Goal: Task Accomplishment & Management: Manage account settings

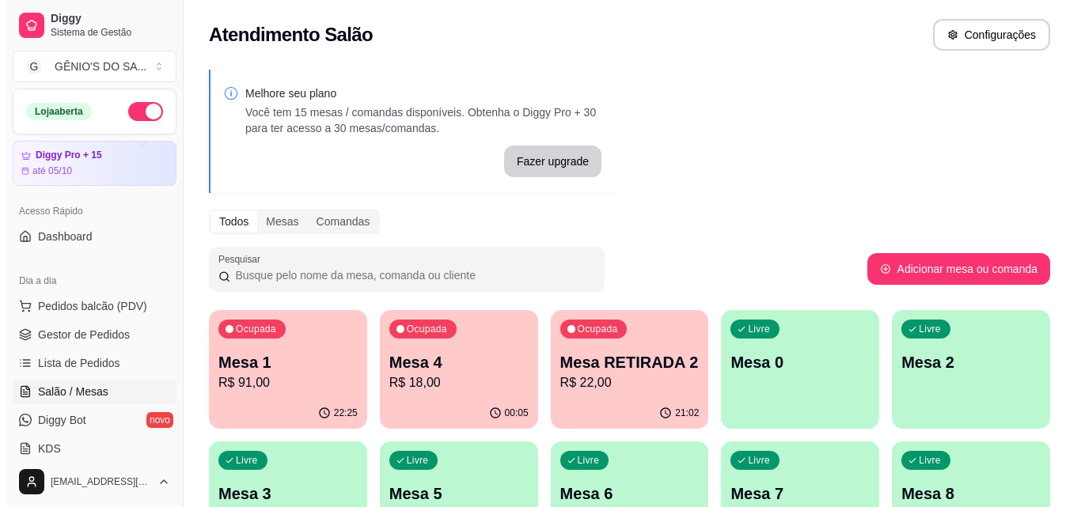
scroll to position [248, 0]
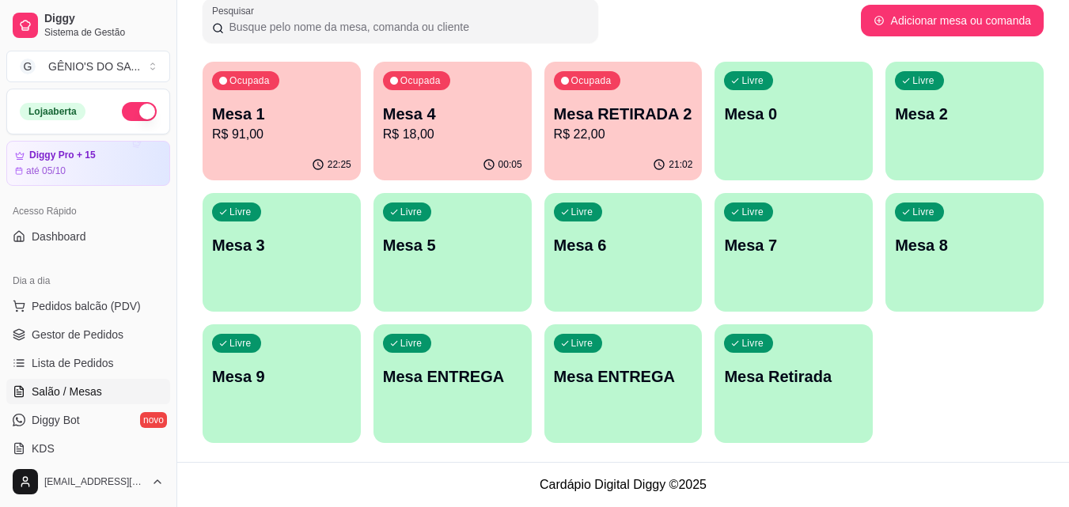
click at [642, 400] on div "Livre Mesa ENTREGA" at bounding box center [623, 374] width 158 height 100
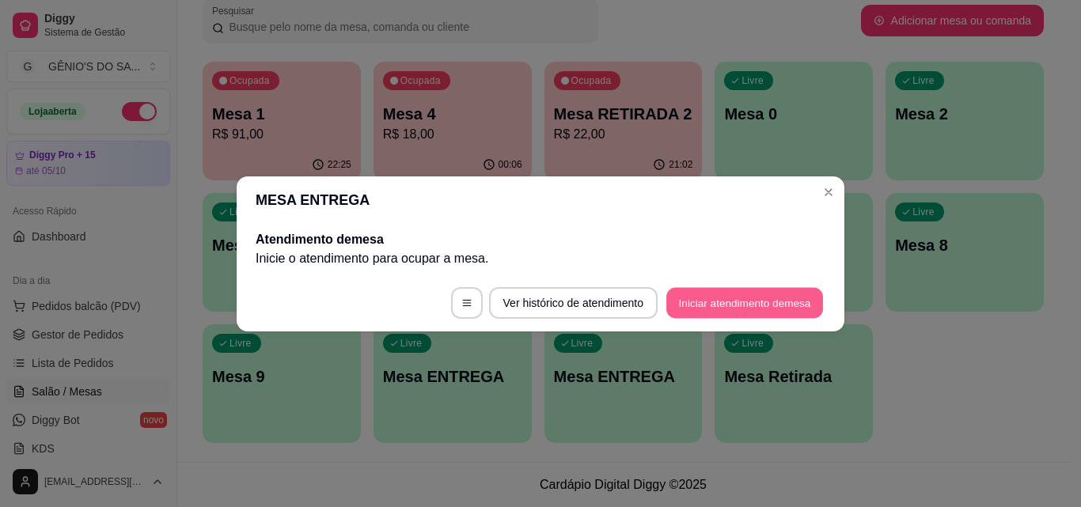
click at [708, 304] on button "Iniciar atendimento de mesa" at bounding box center [744, 302] width 157 height 31
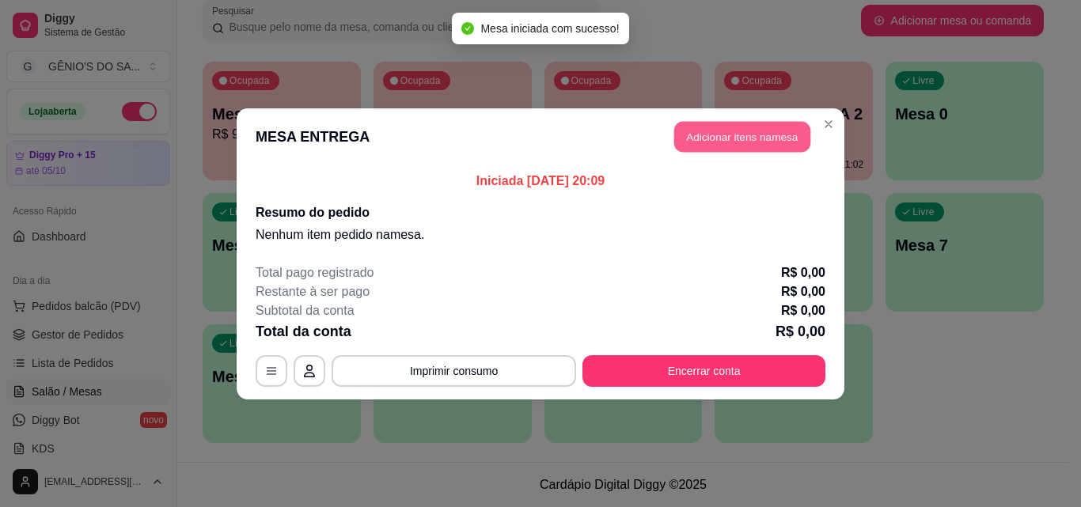
click at [781, 138] on button "Adicionar itens na mesa" at bounding box center [742, 136] width 136 height 31
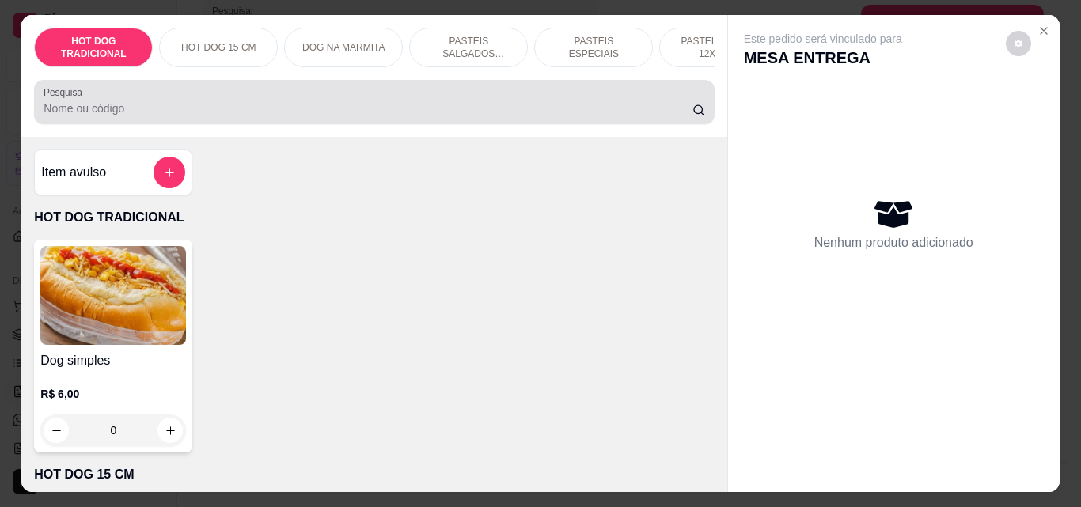
click at [158, 112] on input "Pesquisa" at bounding box center [368, 108] width 649 height 16
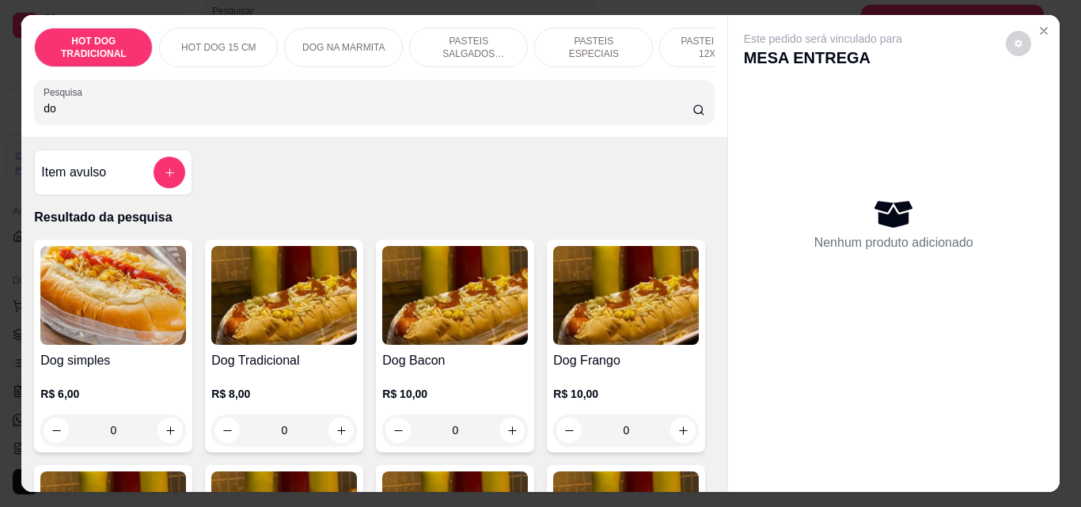
type input "d"
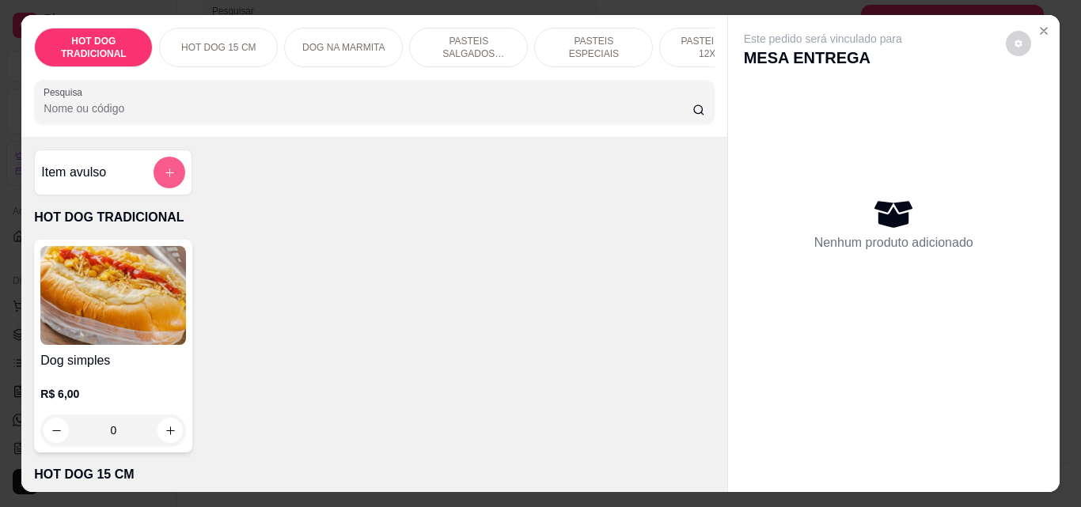
click at [157, 170] on button "add-separate-item" at bounding box center [169, 173] width 32 height 32
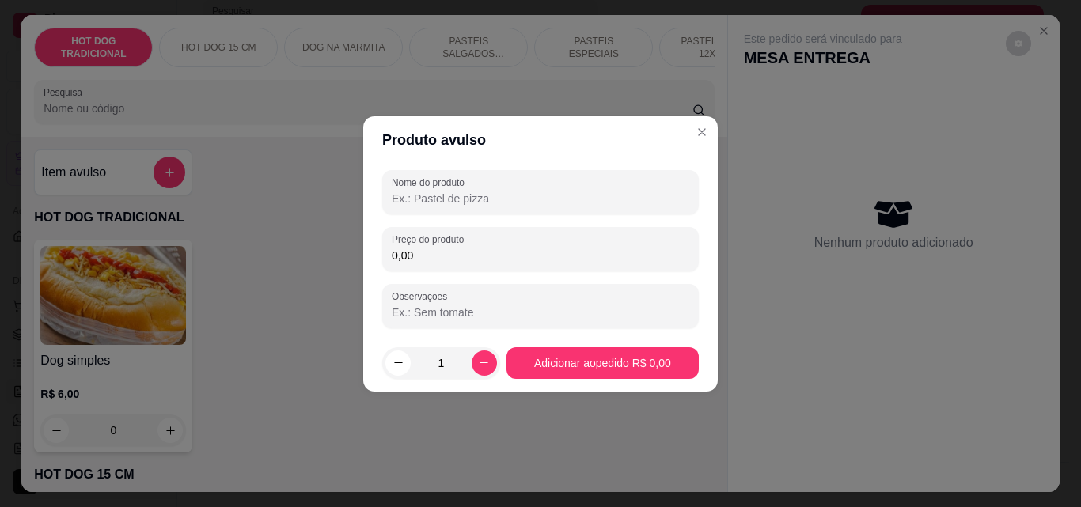
click at [415, 250] on input "0,00" at bounding box center [540, 256] width 297 height 16
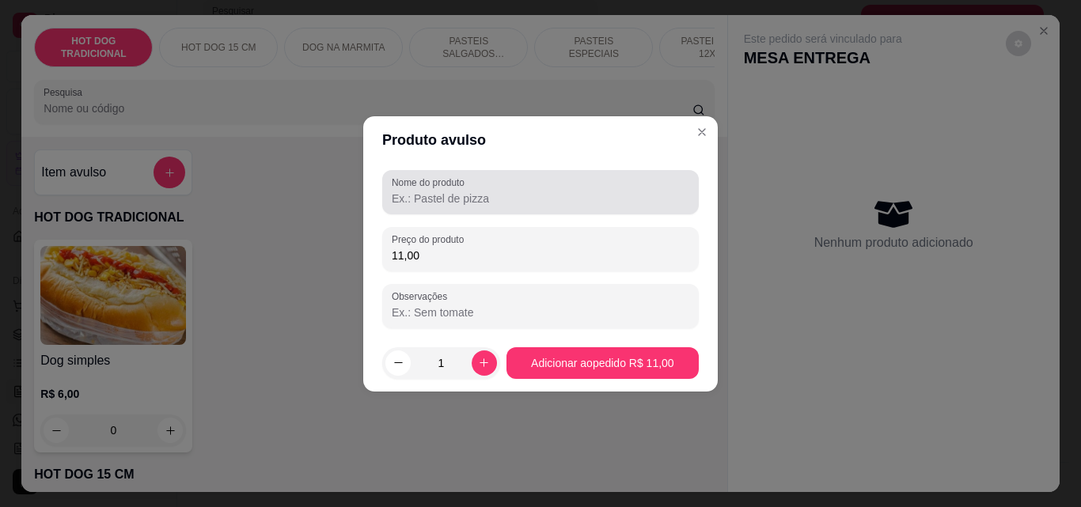
type input "11,00"
click at [420, 200] on input "Nome do produto" at bounding box center [540, 199] width 297 height 16
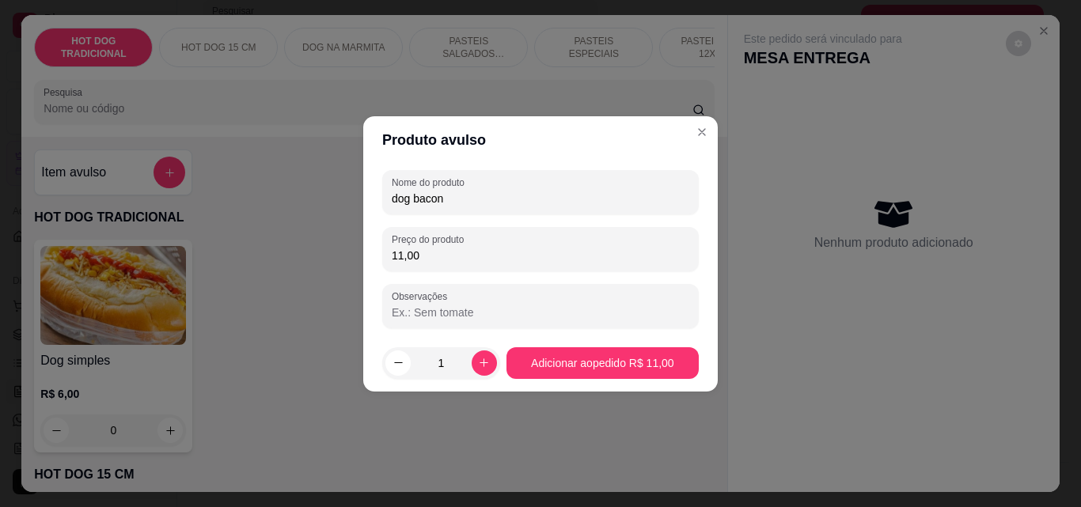
type input "dog bacon"
click at [476, 373] on button "increase-product-quantity" at bounding box center [484, 362] width 25 height 25
type input "2"
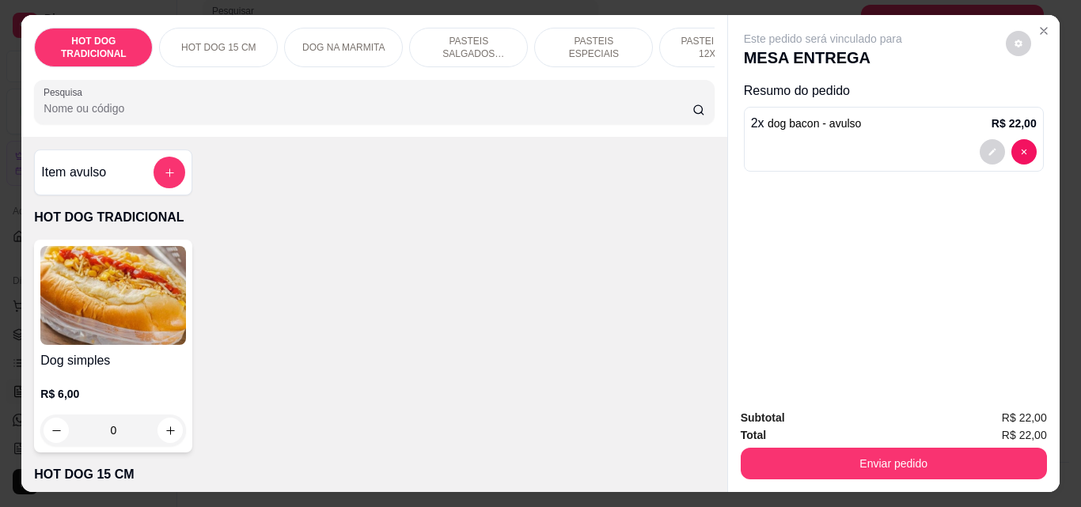
click at [161, 184] on button "add-separate-item" at bounding box center [169, 173] width 32 height 32
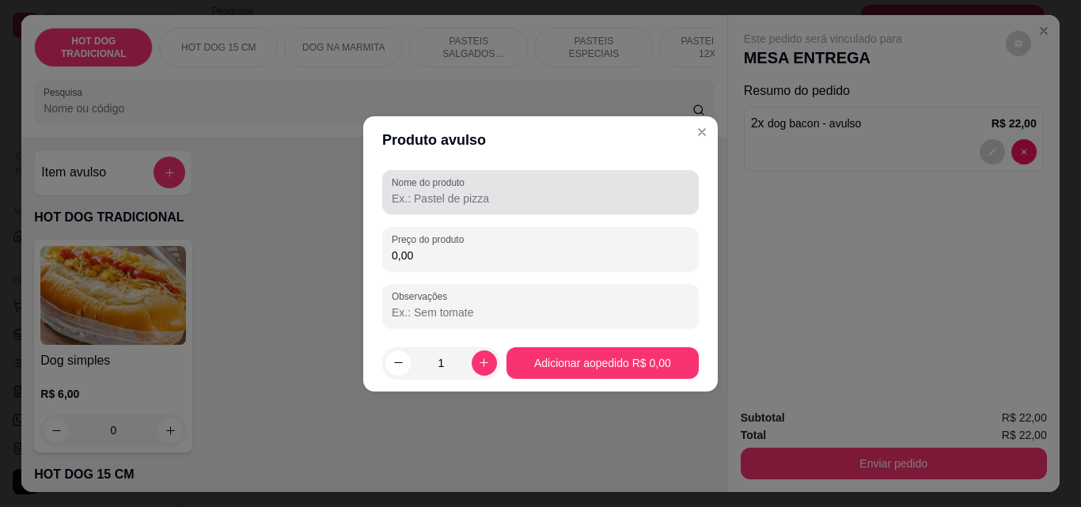
click at [400, 188] on label "Nome do produto" at bounding box center [431, 182] width 78 height 13
click at [400, 191] on input "Nome do produto" at bounding box center [540, 199] width 297 height 16
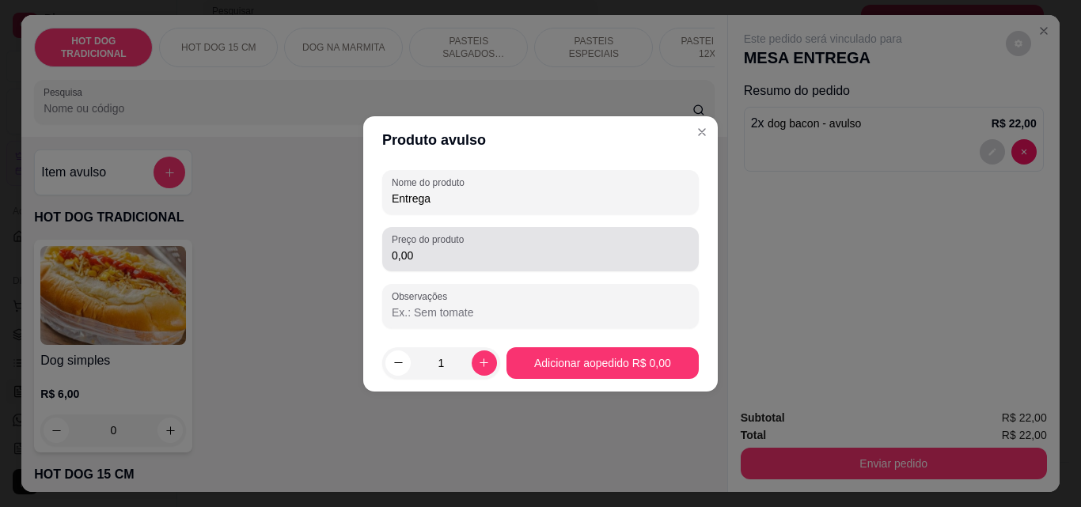
type input "Entrega"
click at [494, 245] on div "0,00" at bounding box center [540, 249] width 297 height 32
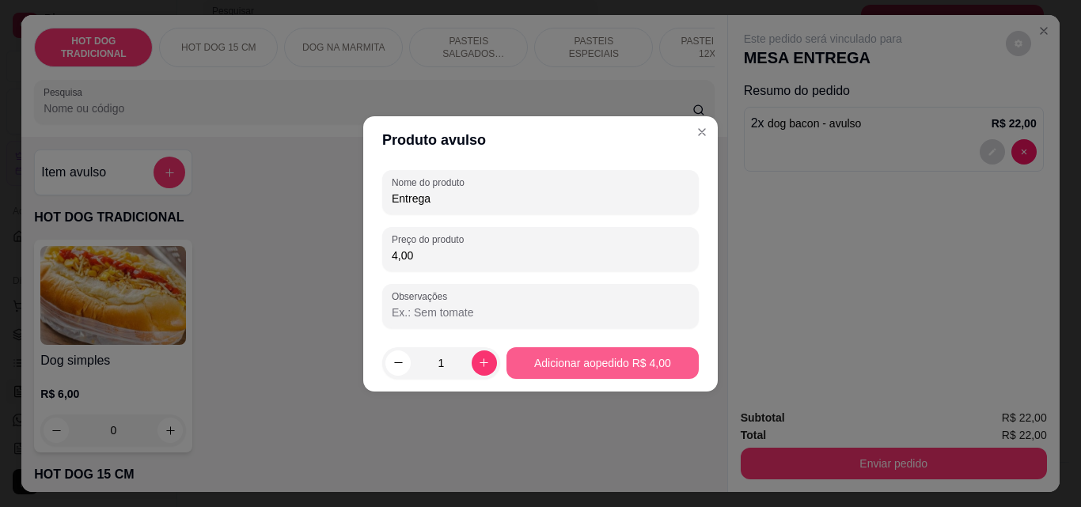
type input "4,00"
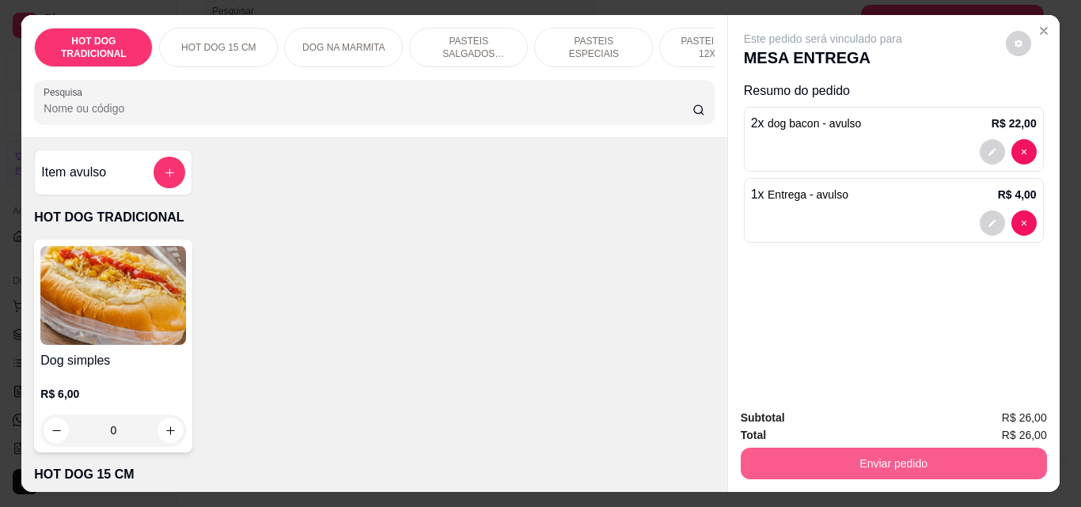
click at [767, 464] on button "Enviar pedido" at bounding box center [894, 464] width 306 height 32
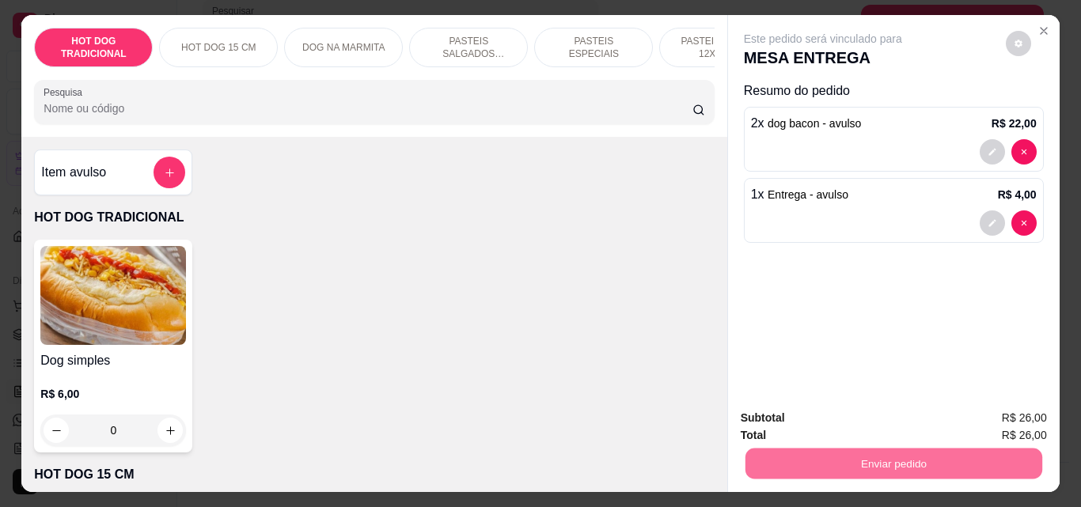
click at [983, 415] on button "Enviar pedido" at bounding box center [1004, 418] width 89 height 30
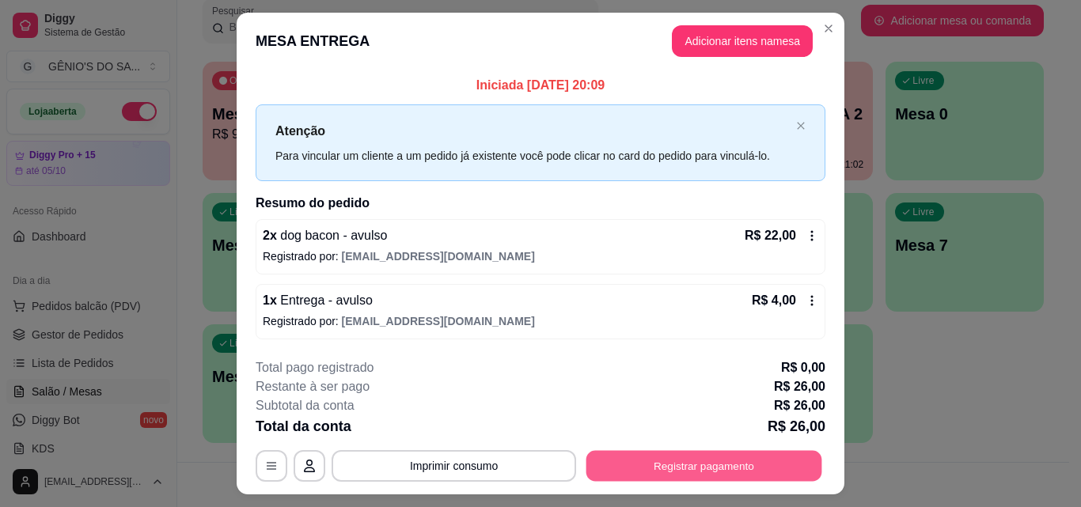
click at [676, 469] on button "Registrar pagamento" at bounding box center [704, 466] width 236 height 31
click at [674, 473] on button "Registrar pagamento" at bounding box center [703, 466] width 243 height 32
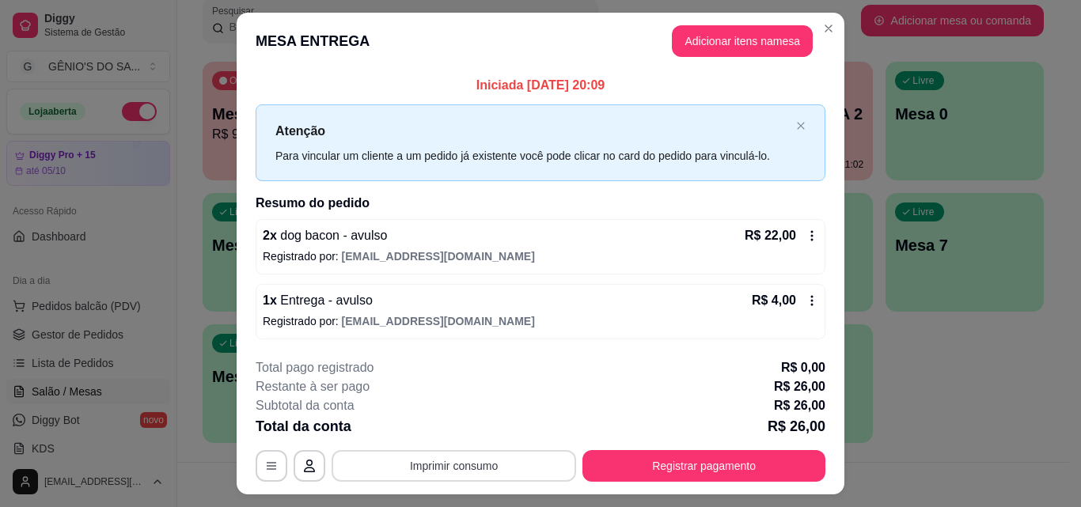
click at [442, 466] on button "Imprimir consumo" at bounding box center [453, 466] width 244 height 32
click at [484, 437] on button "Impressora" at bounding box center [452, 429] width 111 height 25
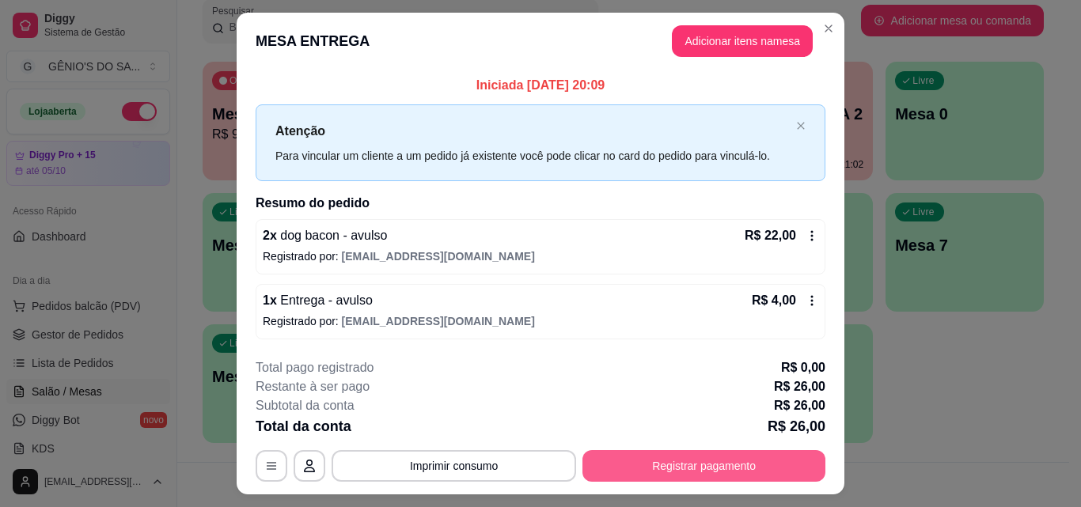
click at [647, 458] on button "Registrar pagamento" at bounding box center [703, 466] width 243 height 32
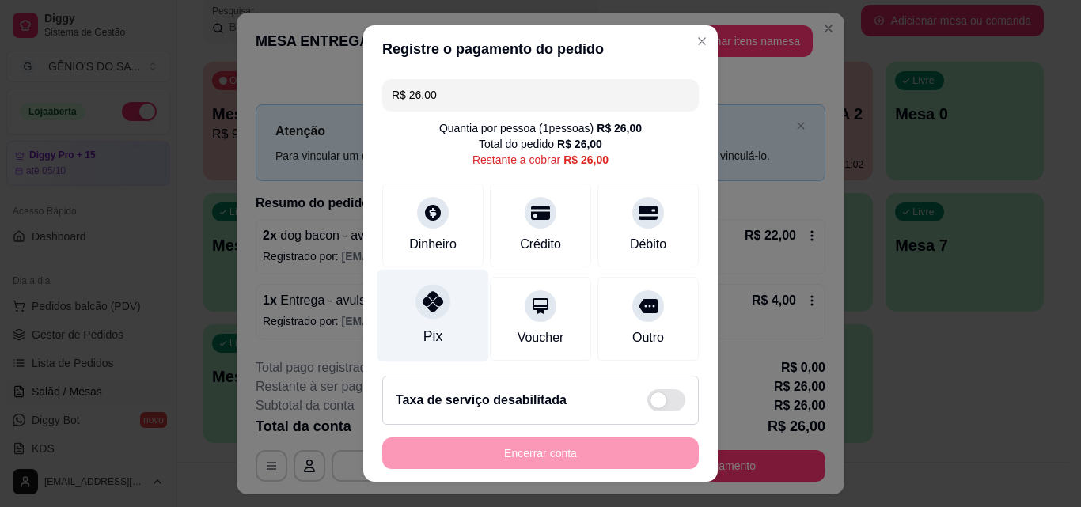
click at [415, 309] on div at bounding box center [432, 301] width 35 height 35
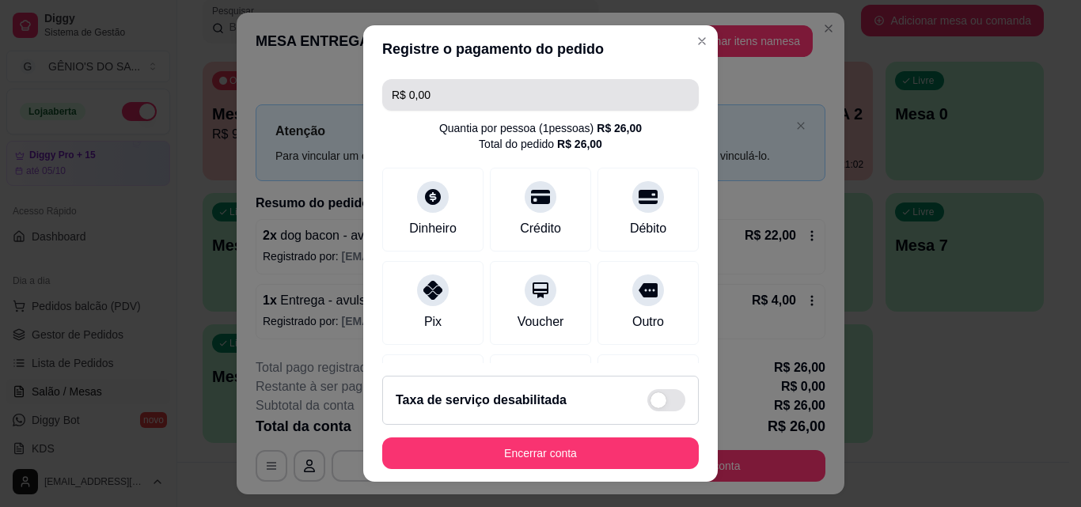
click at [580, 105] on input "R$ 0,00" at bounding box center [540, 95] width 297 height 32
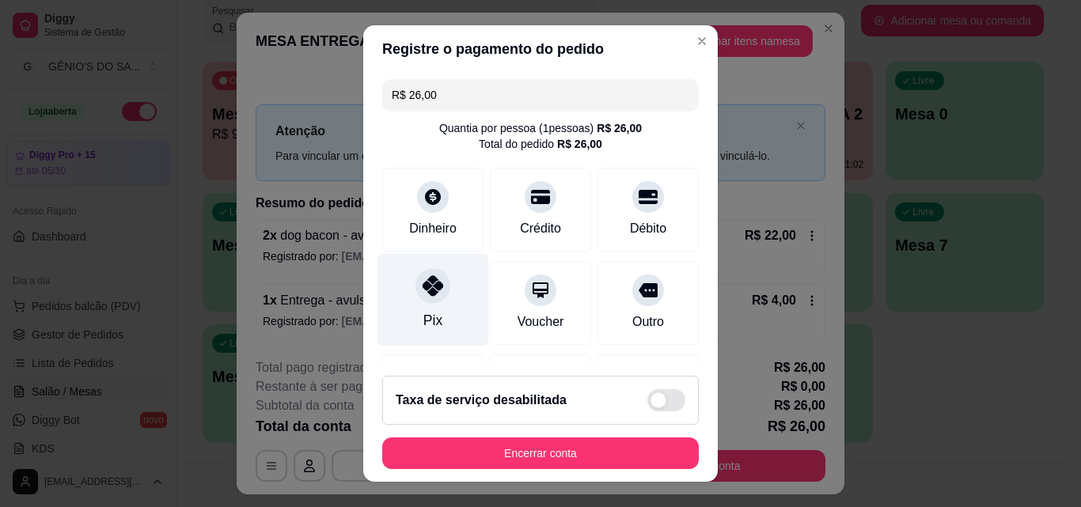
type input "R$ 26,00"
click at [434, 299] on div "Pix" at bounding box center [433, 300] width 112 height 93
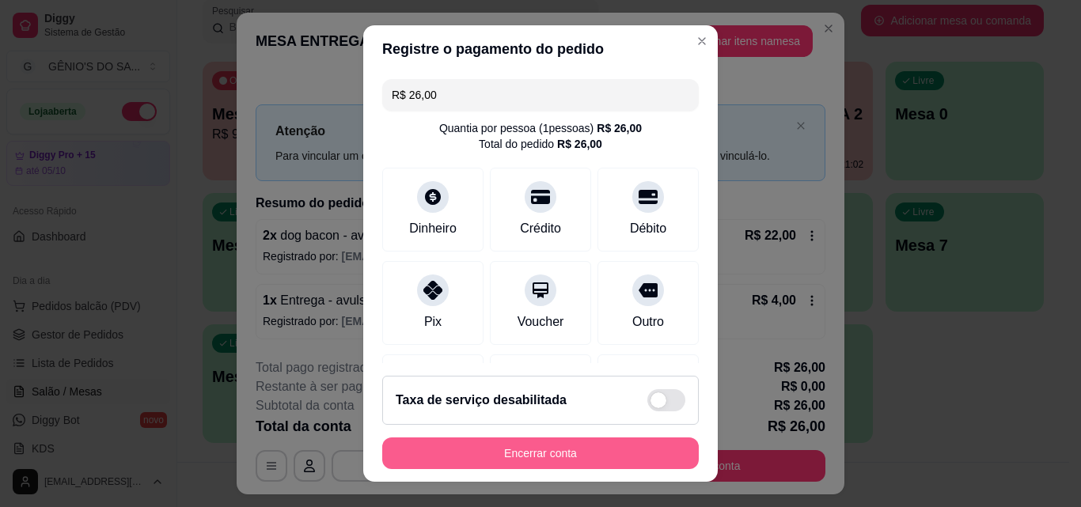
click at [532, 447] on button "Encerrar conta" at bounding box center [540, 454] width 316 height 32
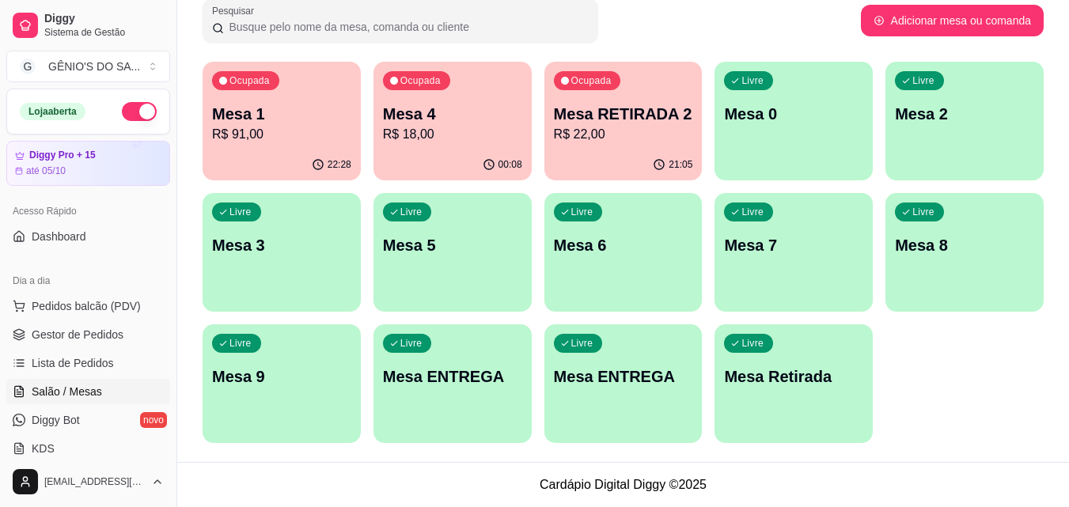
click at [776, 210] on div "Livre Mesa 7" at bounding box center [793, 243] width 158 height 100
click at [775, 365] on div "Livre Mesa Retirada" at bounding box center [793, 374] width 158 height 100
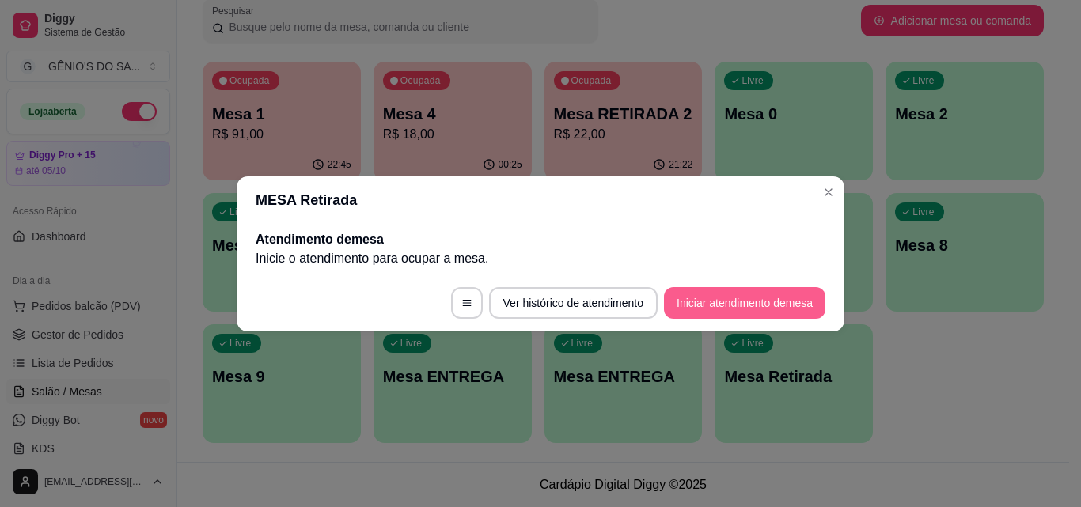
click at [674, 302] on button "Iniciar atendimento de mesa" at bounding box center [744, 303] width 161 height 32
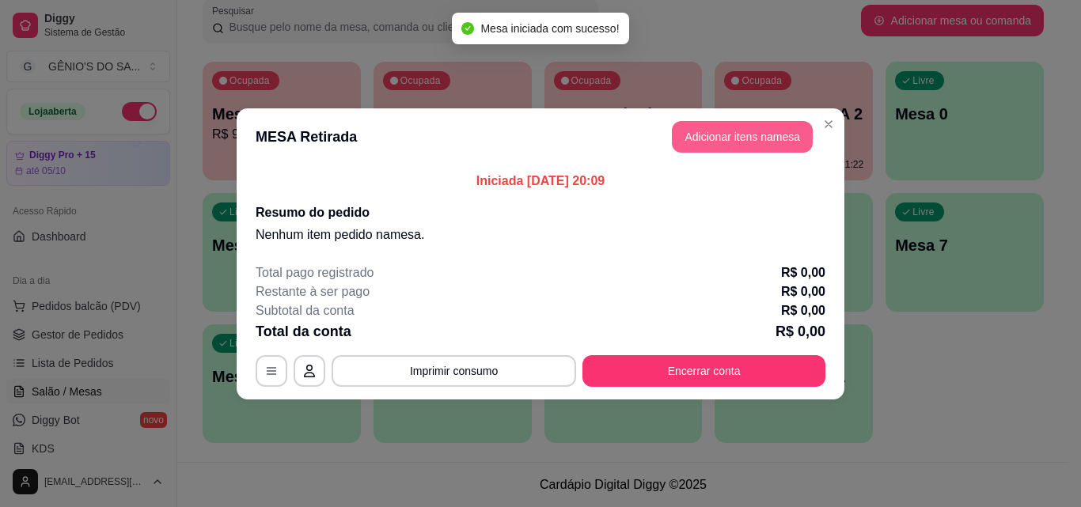
click at [703, 136] on button "Adicionar itens na mesa" at bounding box center [742, 137] width 141 height 32
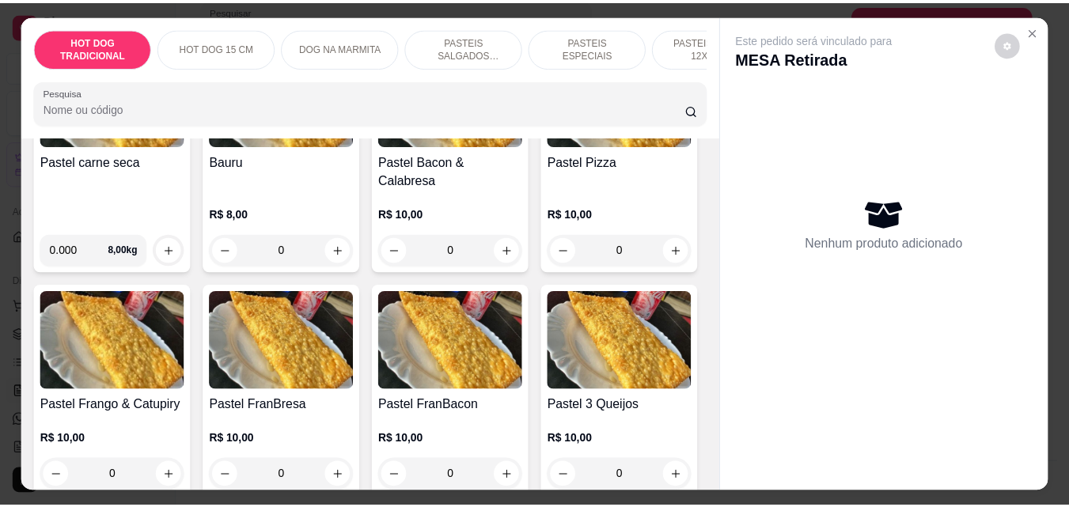
scroll to position [2215, 0]
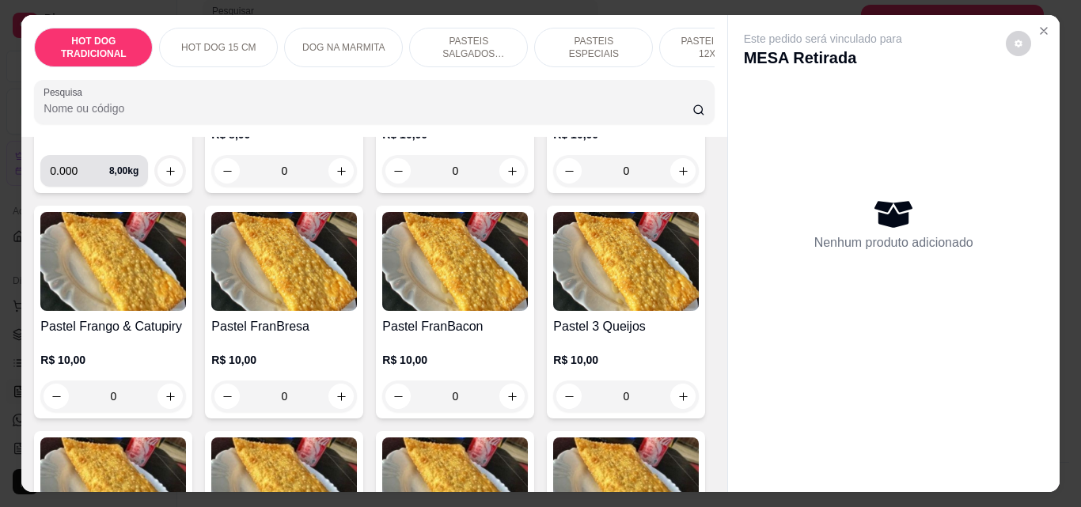
click at [134, 187] on div "0.000 8,00 kg" at bounding box center [94, 171] width 108 height 32
click at [1036, 32] on button "Close" at bounding box center [1043, 30] width 25 height 25
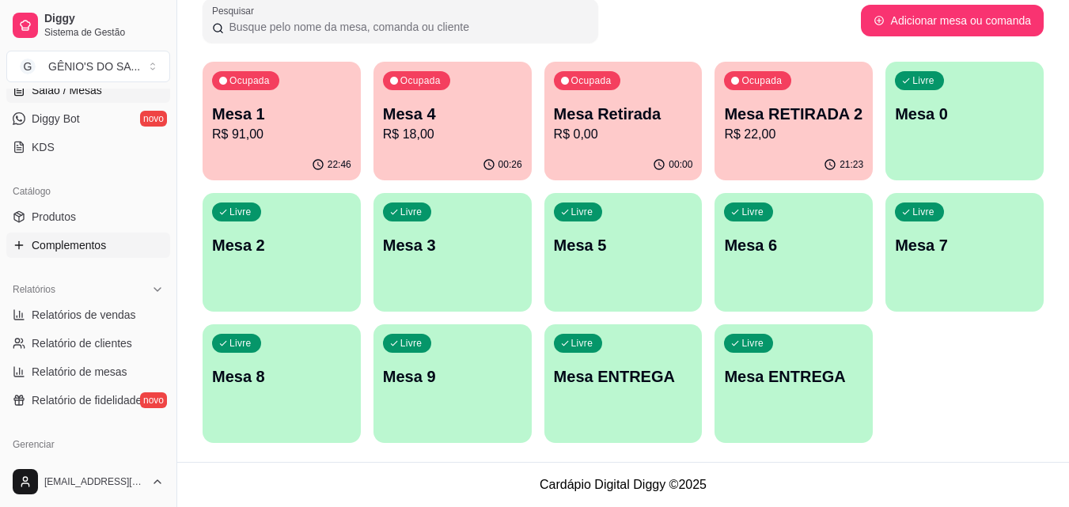
scroll to position [316, 0]
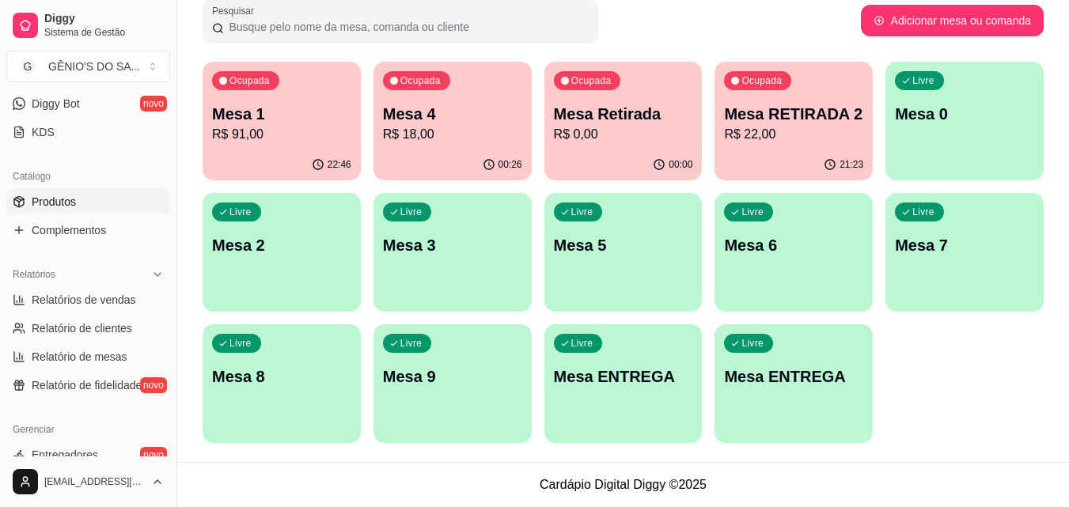
click at [56, 193] on link "Produtos" at bounding box center [88, 201] width 164 height 25
click at [67, 202] on span "Produtos" at bounding box center [54, 202] width 44 height 16
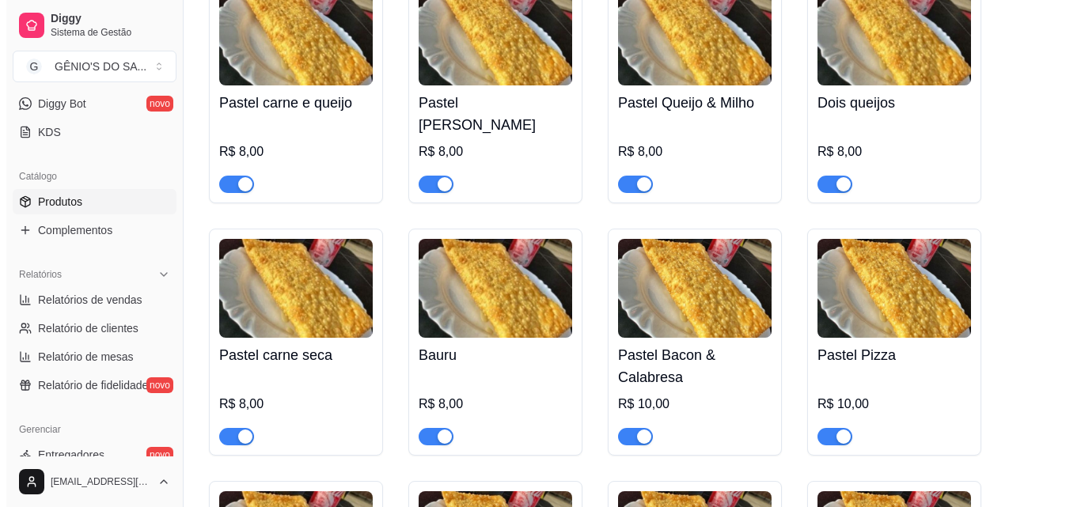
scroll to position [2136, 0]
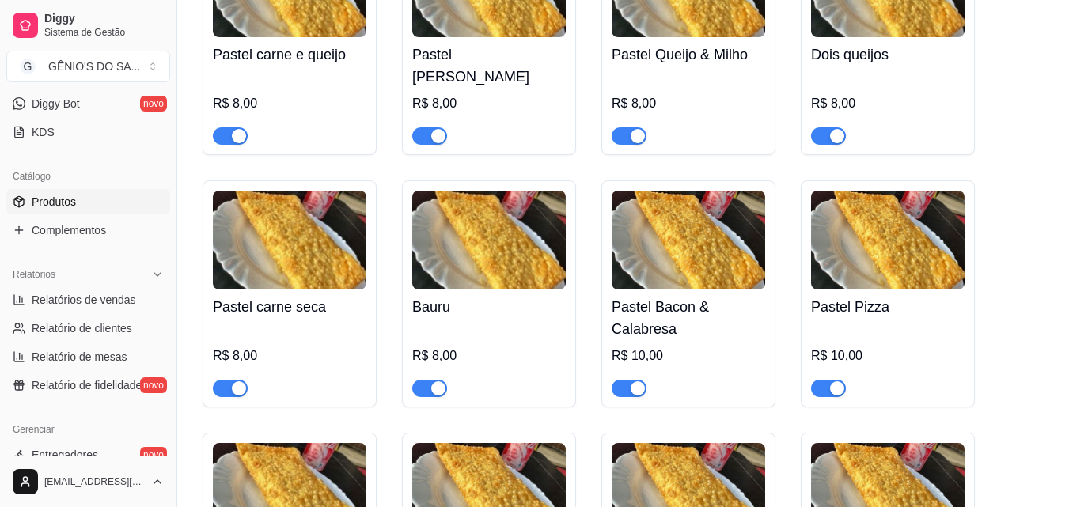
click at [305, 347] on div "R$ 8,00" at bounding box center [289, 356] width 153 height 19
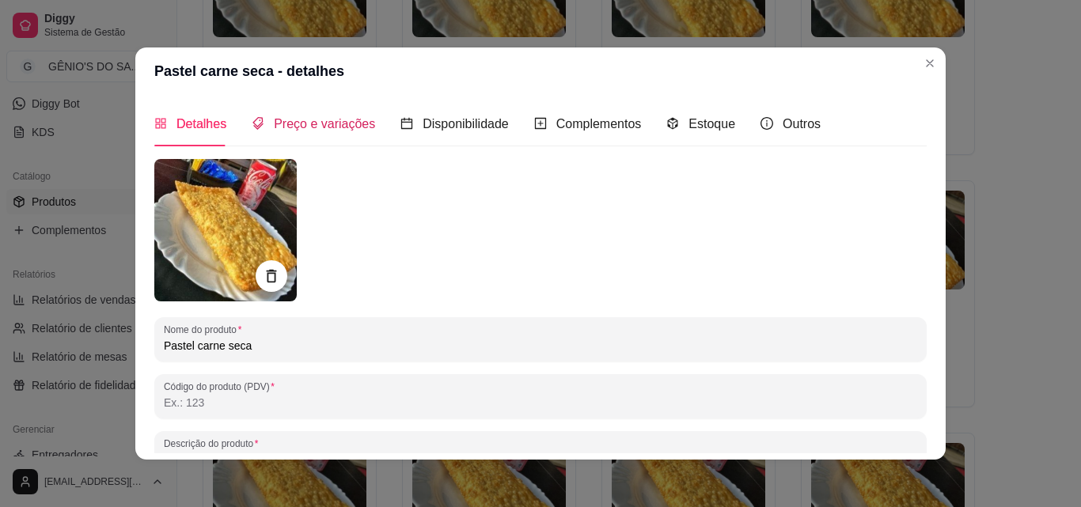
click at [301, 117] on span "Preço e variações" at bounding box center [324, 123] width 101 height 13
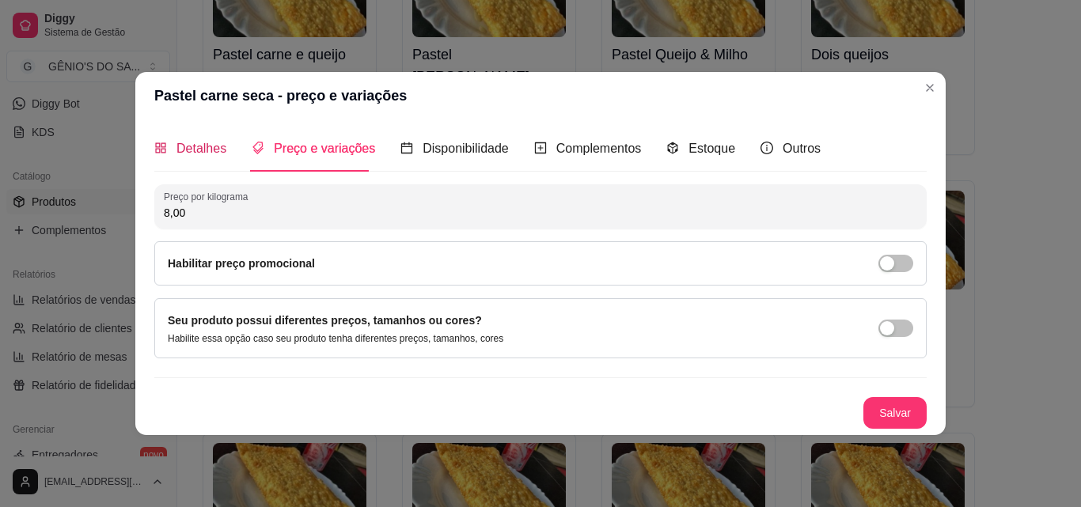
click at [177, 147] on span "Detalhes" at bounding box center [201, 148] width 50 height 13
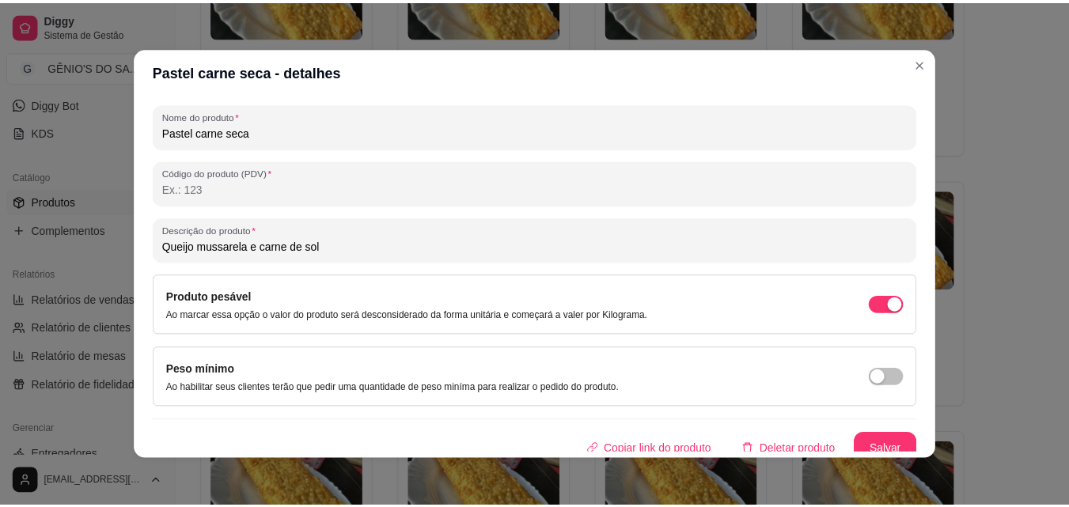
scroll to position [225, 0]
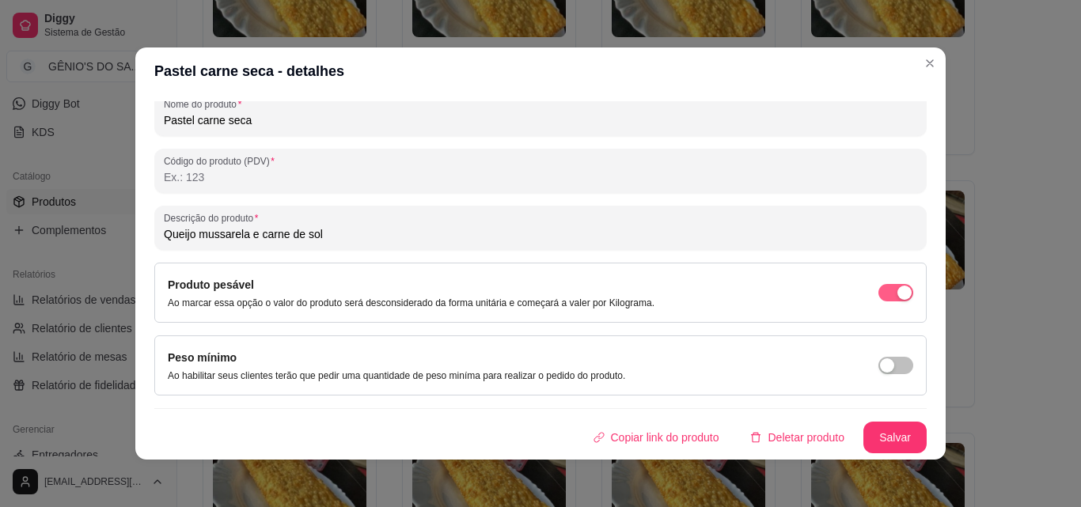
click at [878, 294] on span "button" at bounding box center [895, 292] width 35 height 17
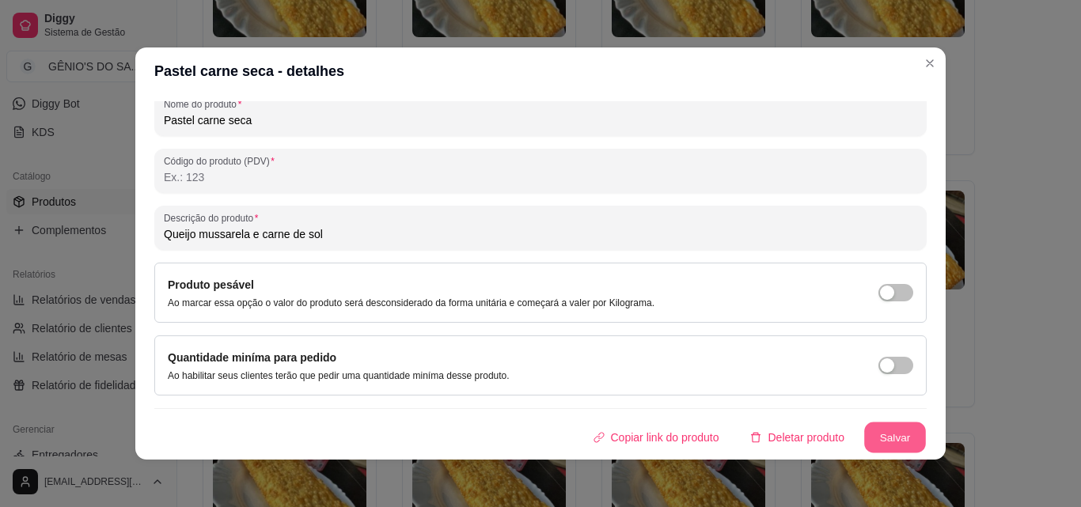
click at [888, 449] on button "Salvar" at bounding box center [895, 437] width 62 height 31
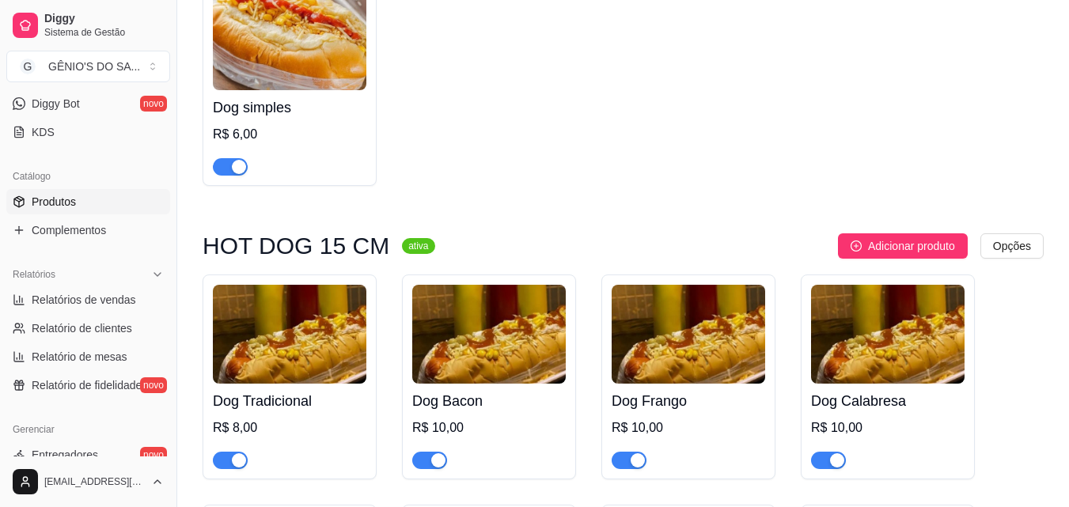
scroll to position [0, 0]
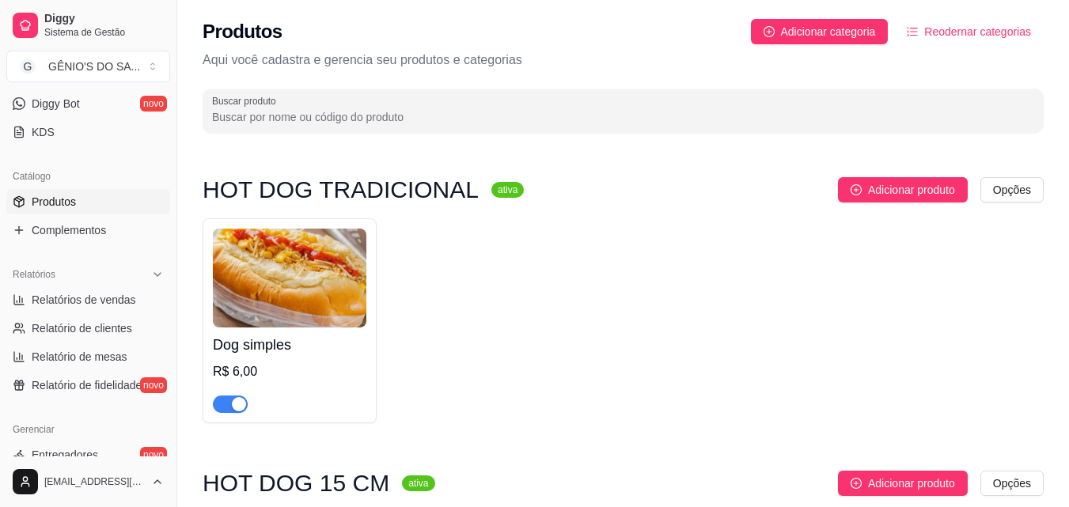
drag, startPoint x: 449, startPoint y: 179, endPoint x: 406, endPoint y: -24, distance: 207.2
click at [406, 0] on html "Diggy Sistema de Gestão G GÊNIO'S DO SA ... Loja aberta Diggy Pro + 15 até 05/1…" at bounding box center [534, 253] width 1069 height 507
